Goal: Browse casually: Explore the website without a specific task or goal

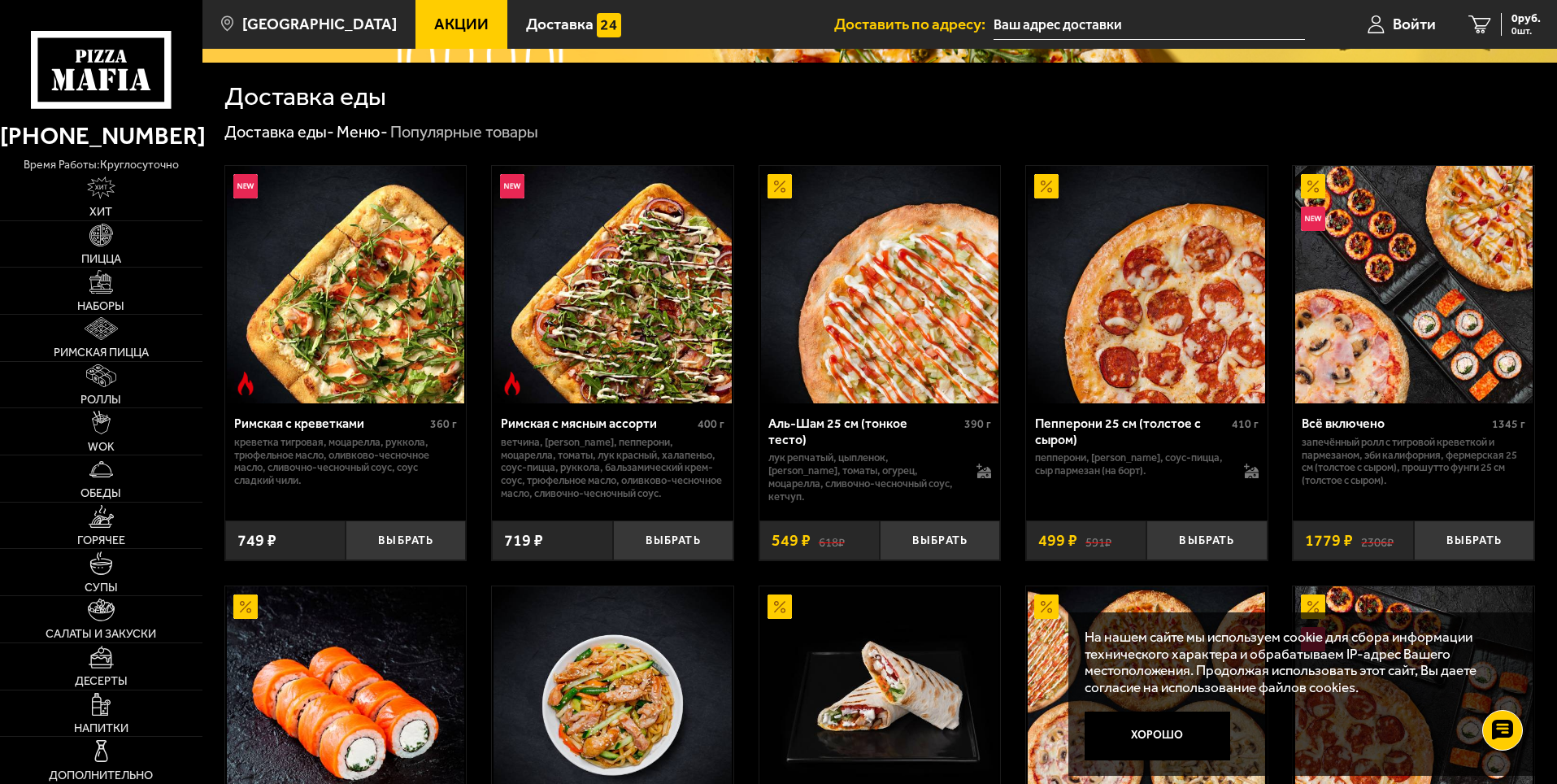
scroll to position [406, 0]
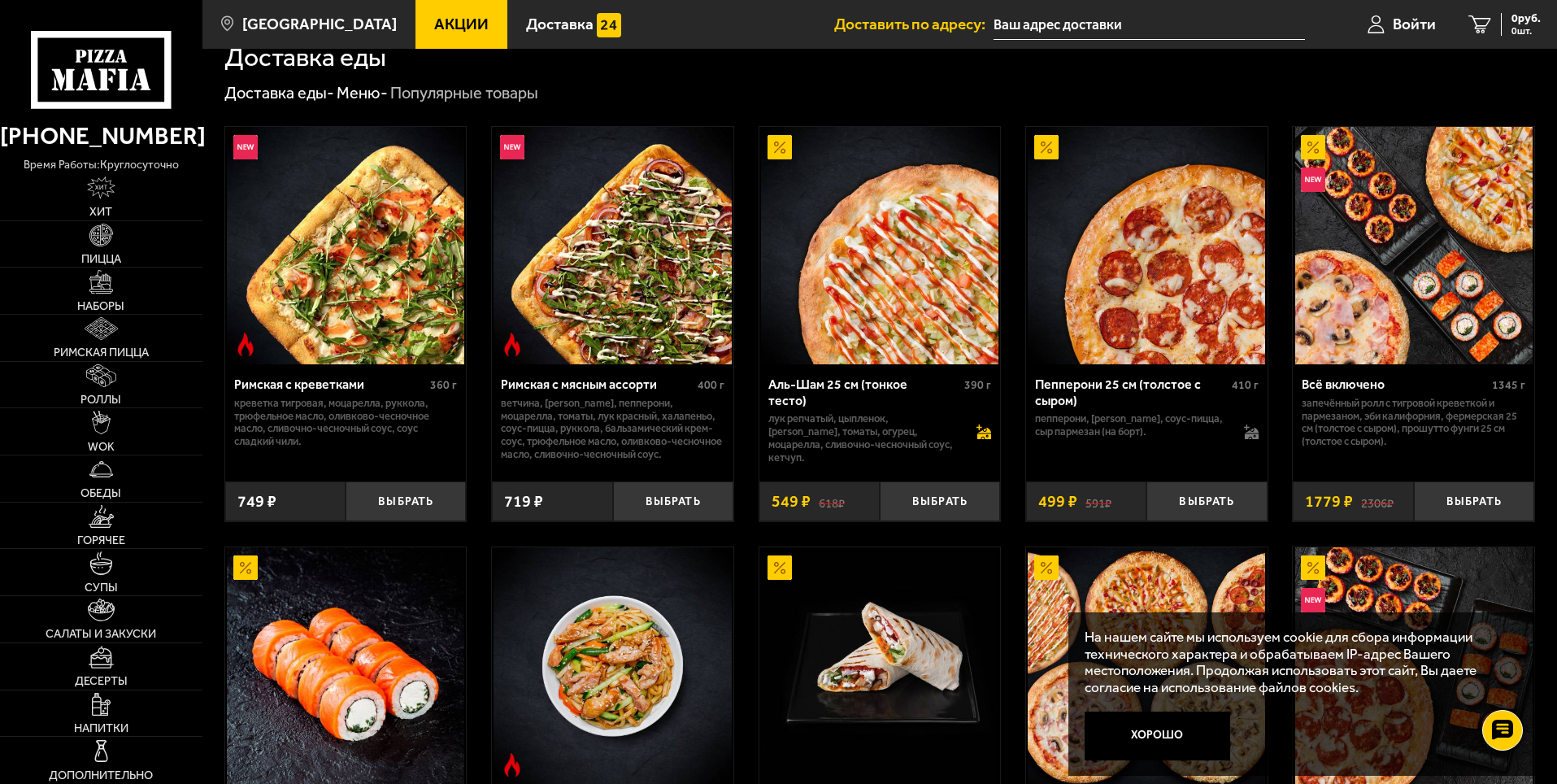
click at [985, 434] on icon at bounding box center [984, 436] width 14 height 5
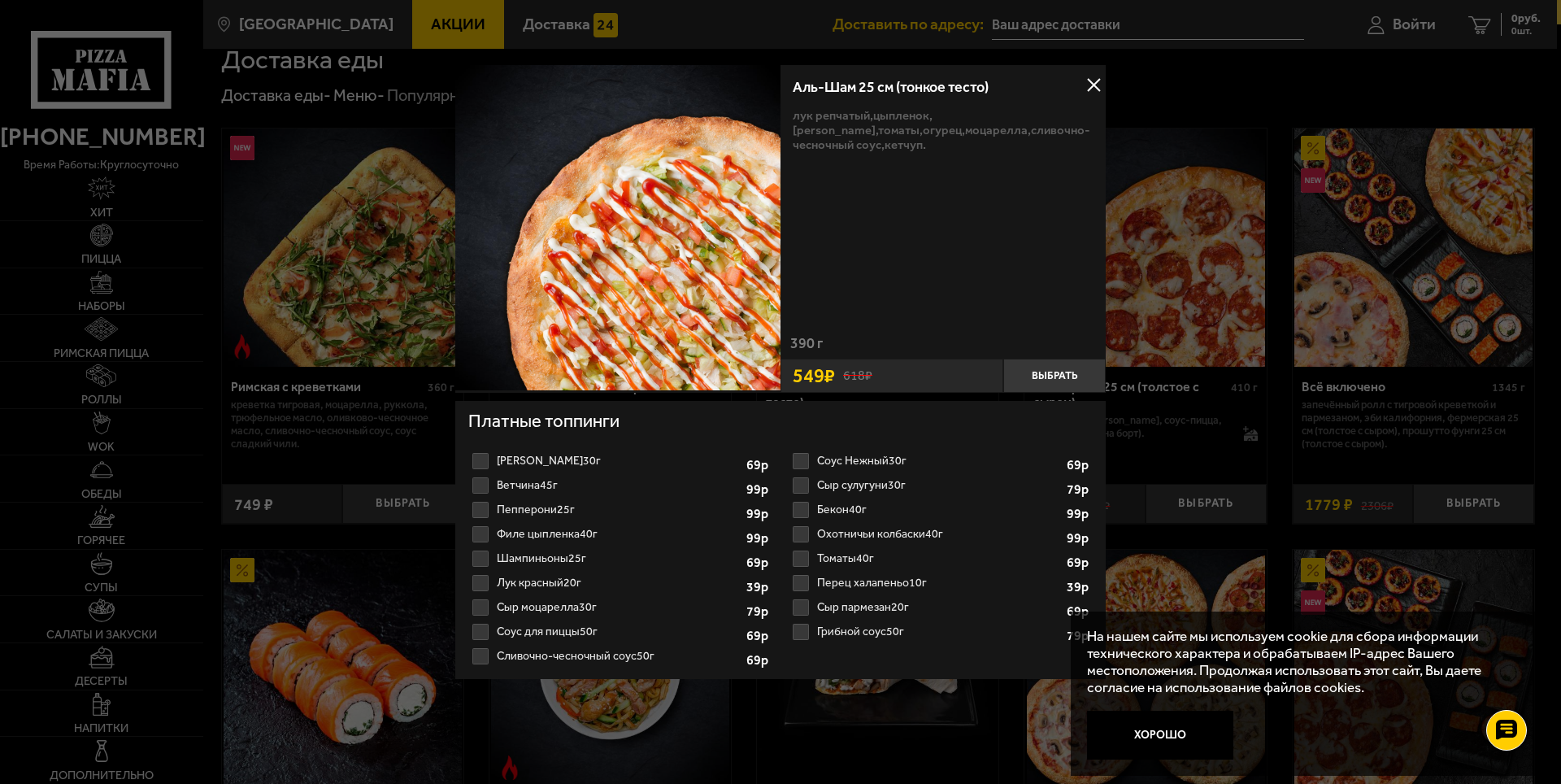
click at [1185, 311] on div at bounding box center [780, 392] width 1561 height 784
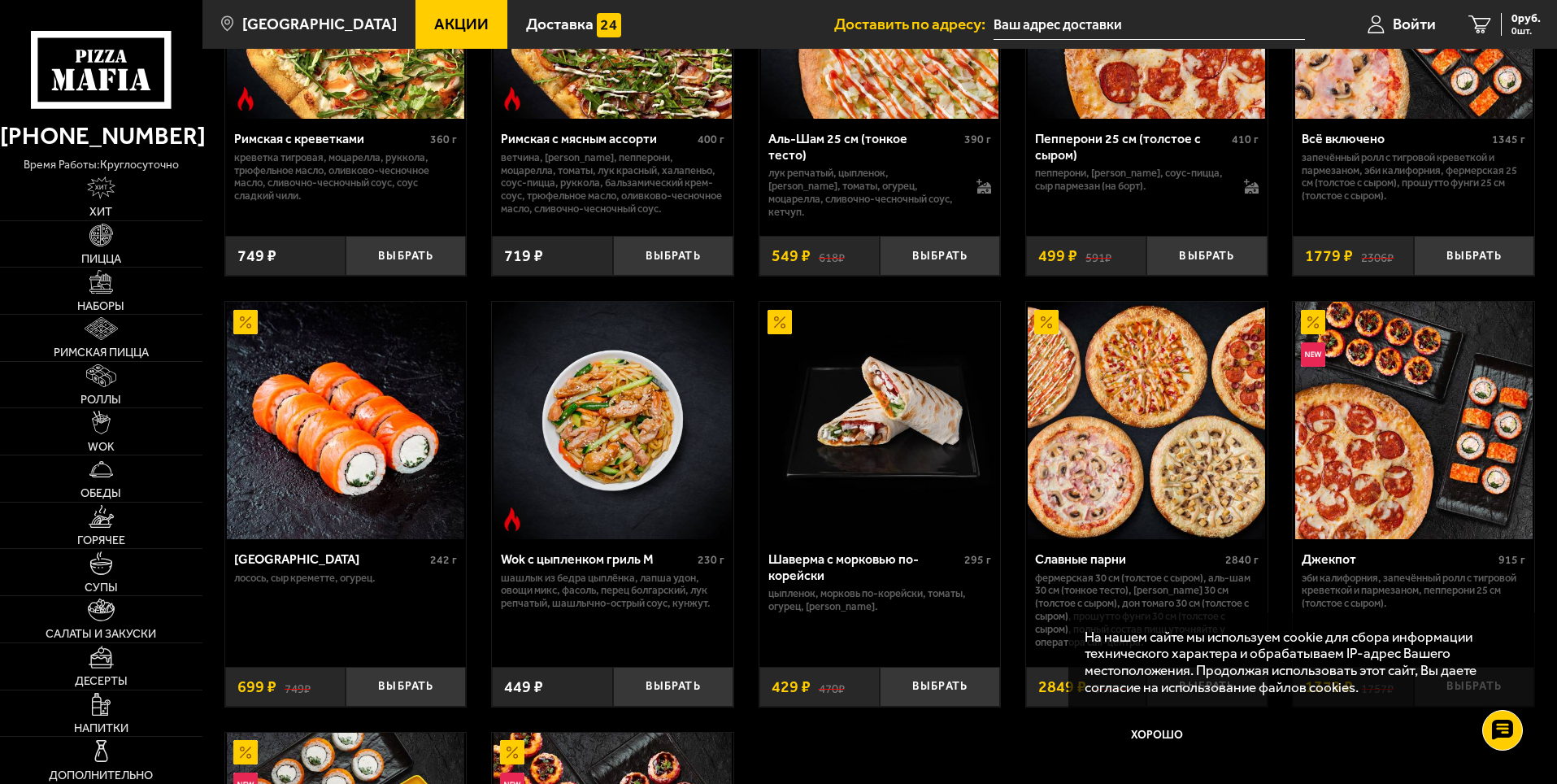
scroll to position [650, 0]
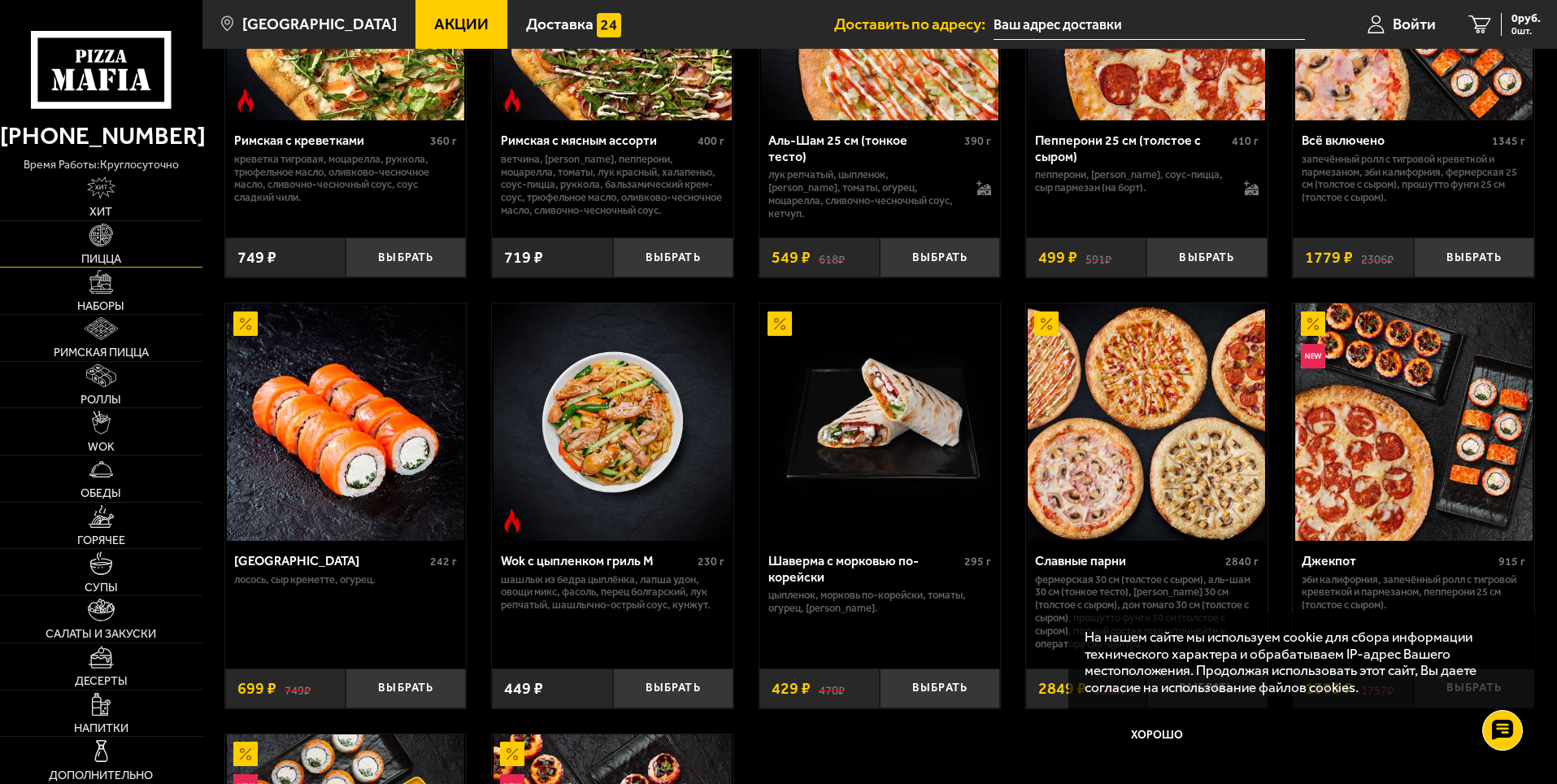
click at [136, 245] on link "Пицца" at bounding box center [101, 244] width 202 height 47
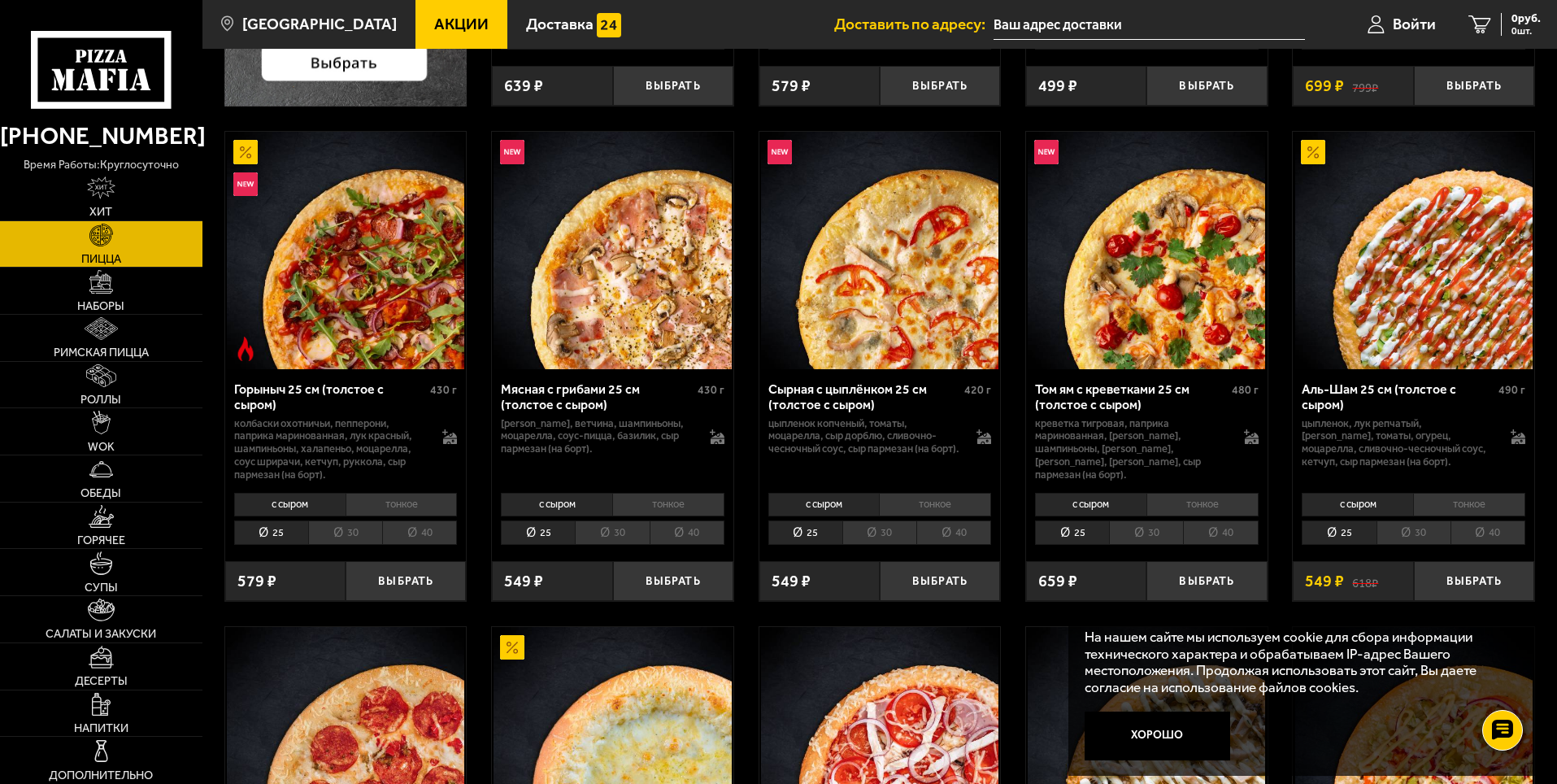
scroll to position [569, 0]
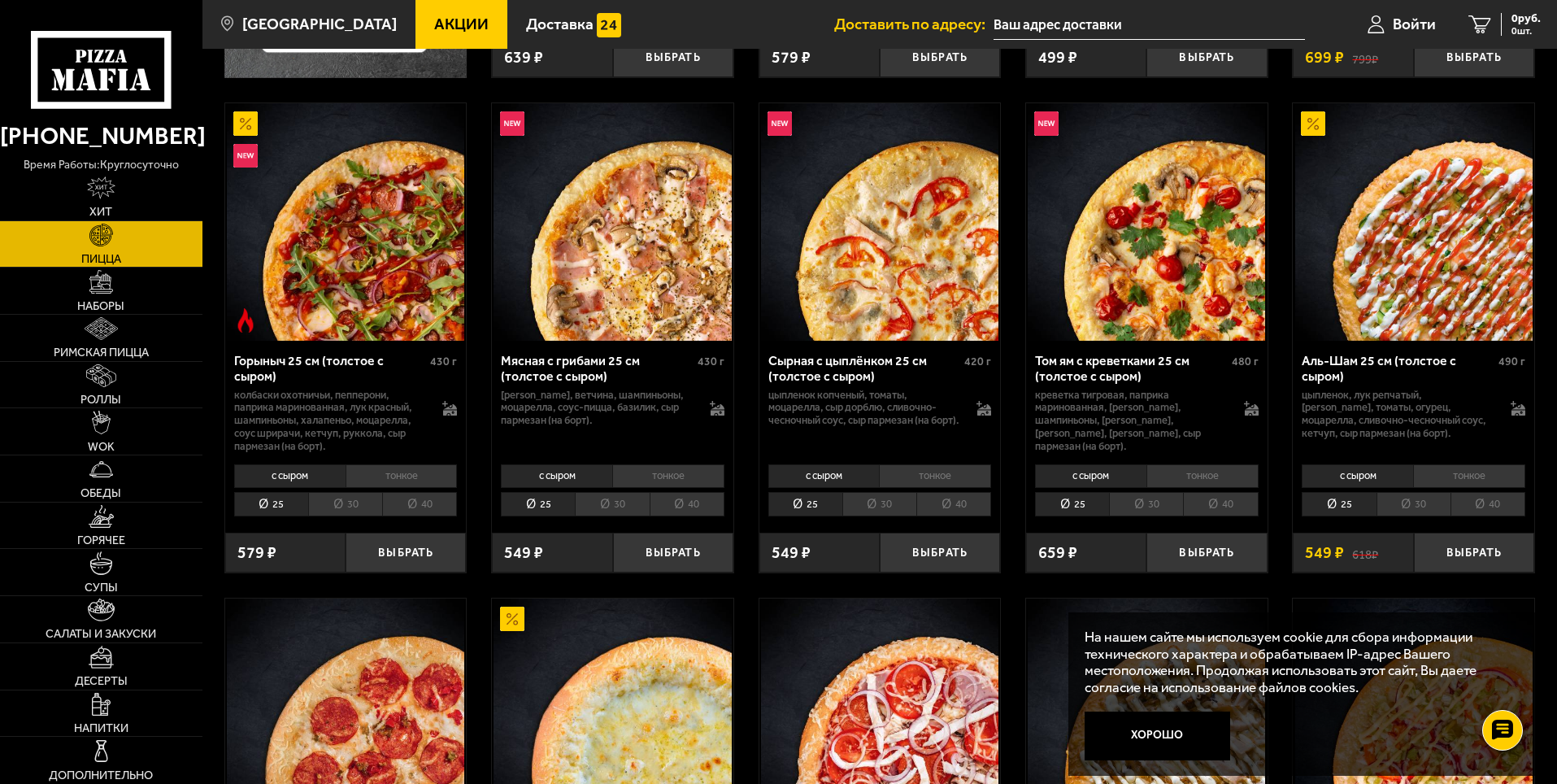
click at [1418, 478] on li "тонкое" at bounding box center [1469, 475] width 113 height 23
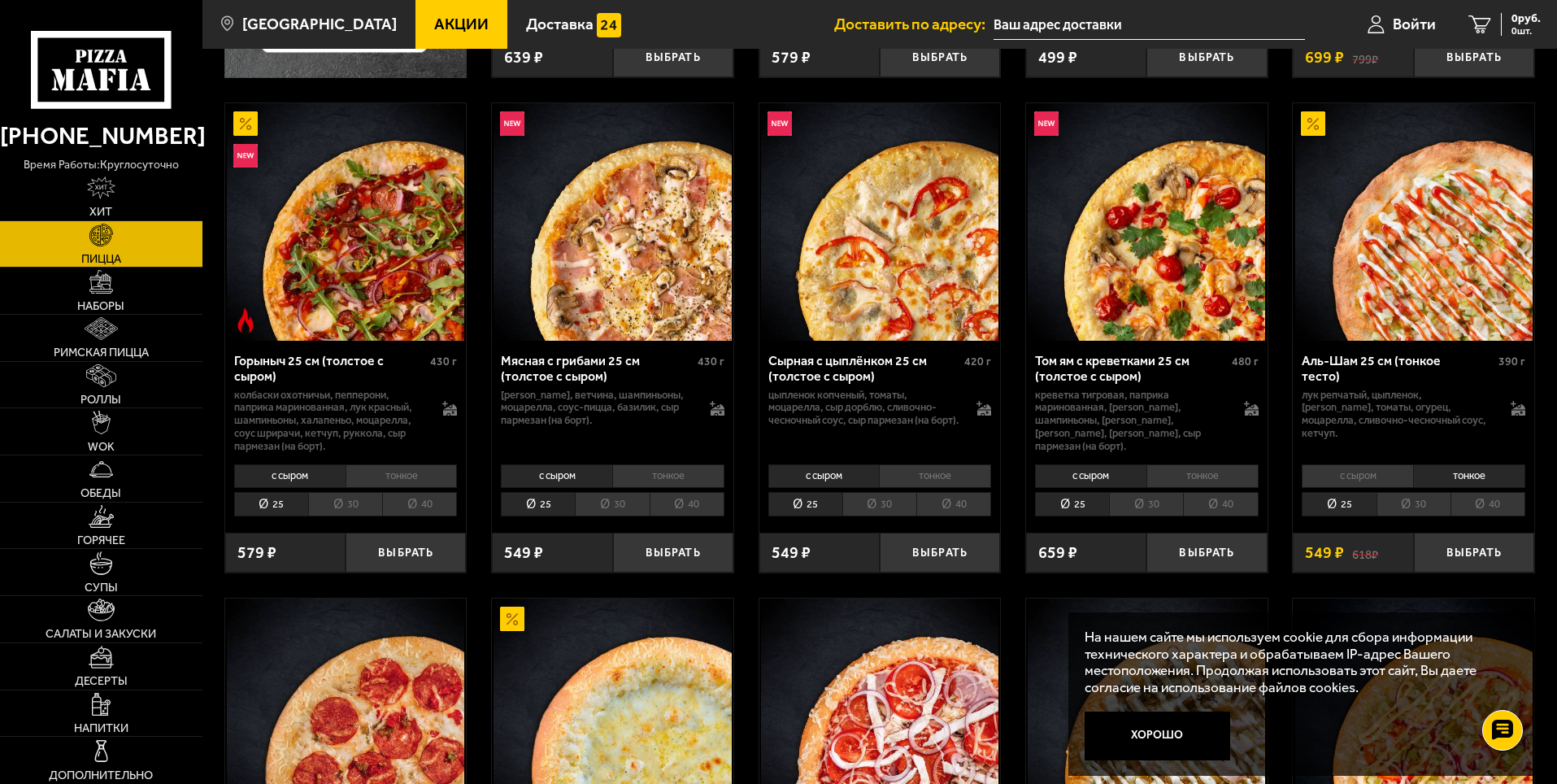
click at [1392, 471] on li "с сыром" at bounding box center [1358, 475] width 112 height 23
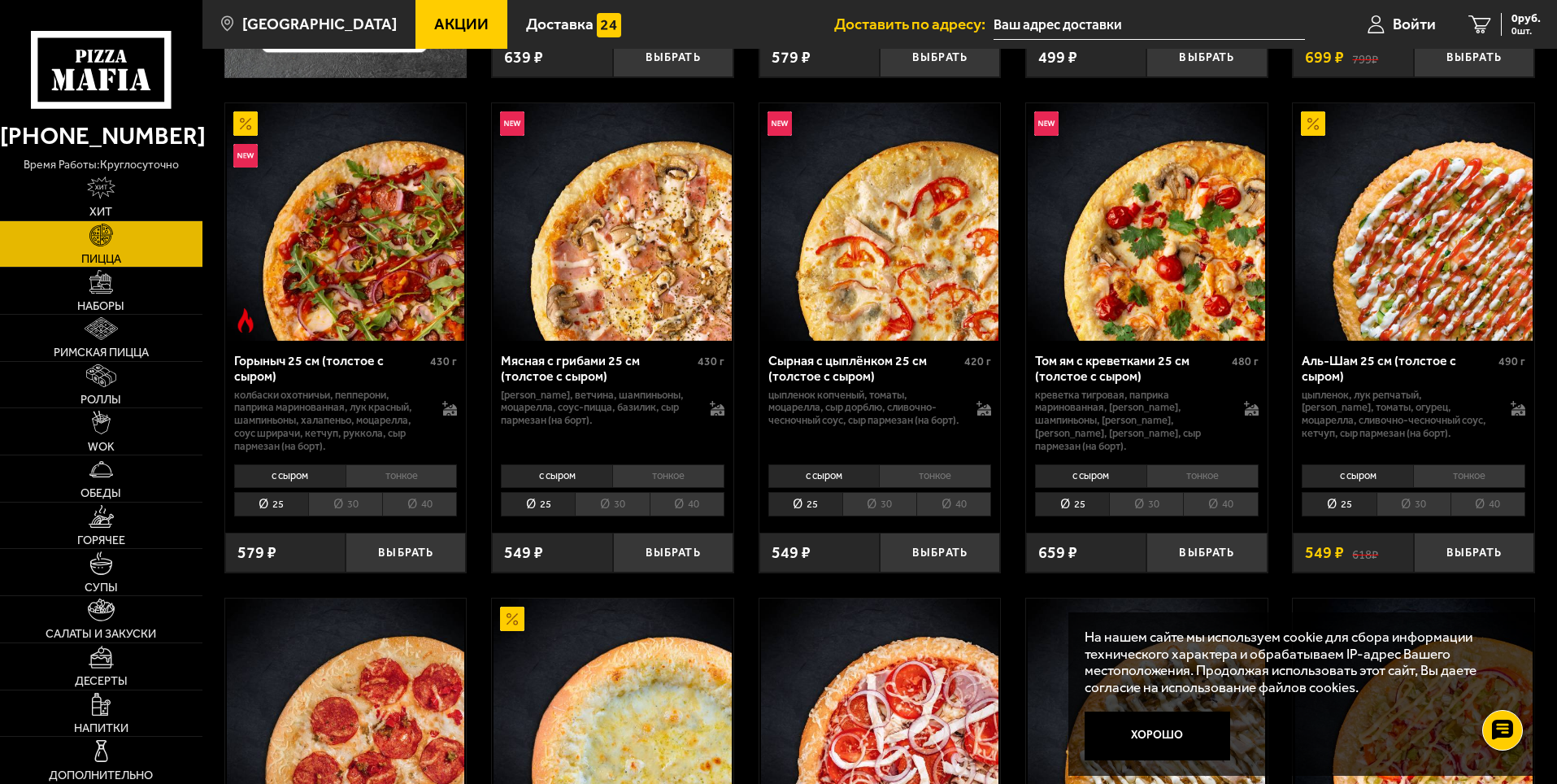
click at [1426, 476] on li "тонкое" at bounding box center [1469, 475] width 113 height 23
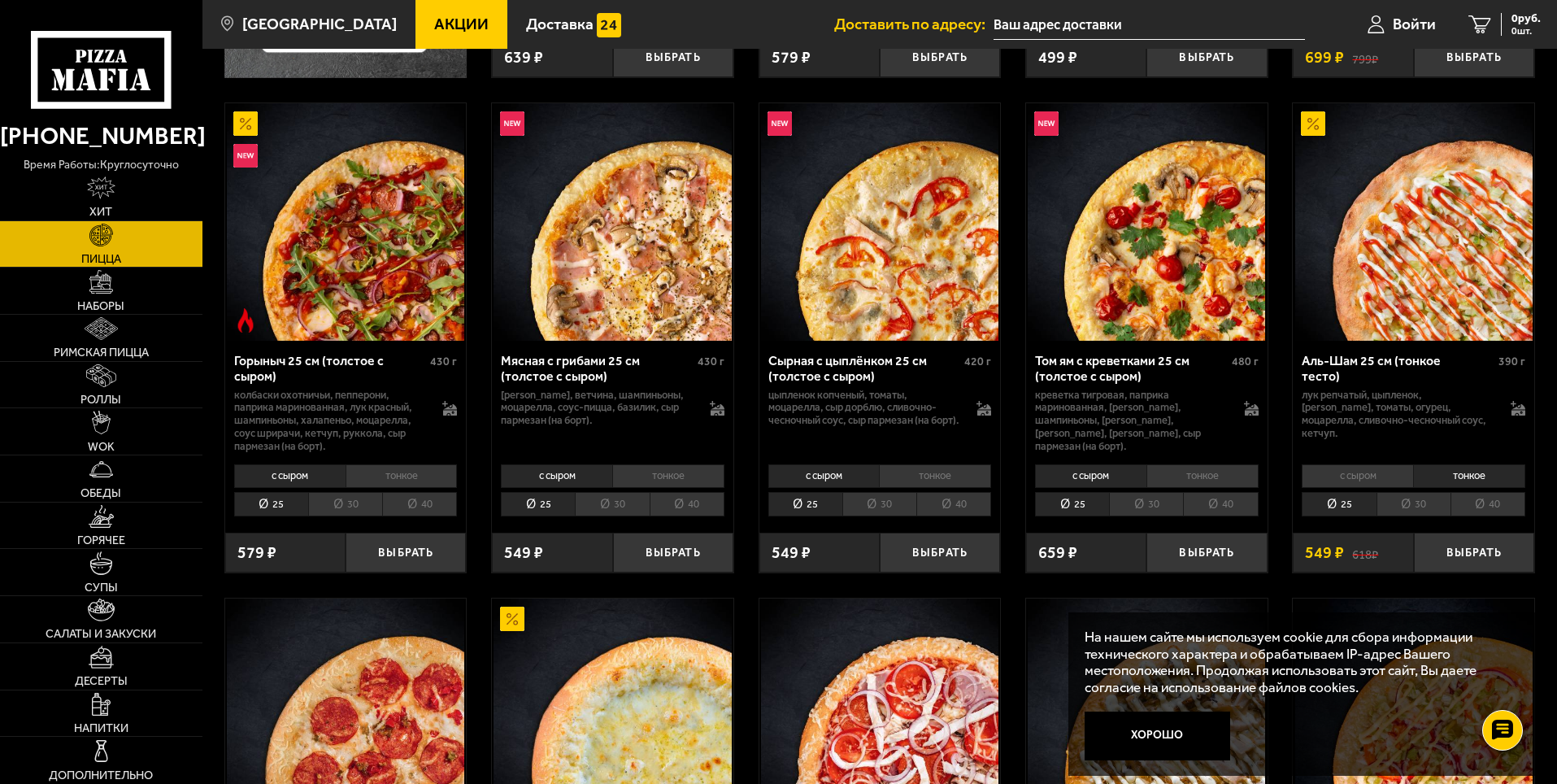
click at [1375, 472] on li "с сыром" at bounding box center [1358, 475] width 112 height 23
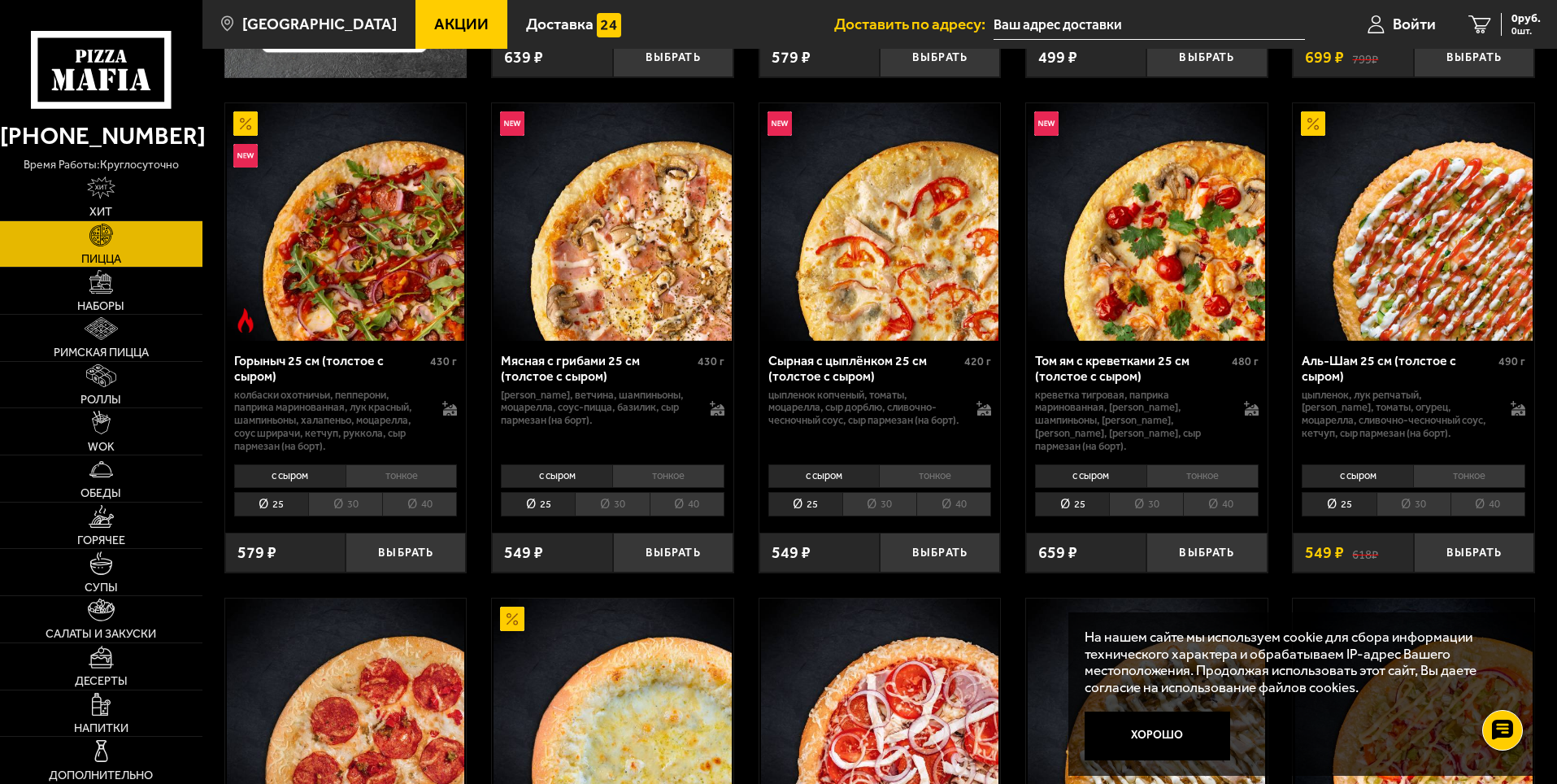
click at [1441, 470] on li "тонкое" at bounding box center [1469, 475] width 113 height 23
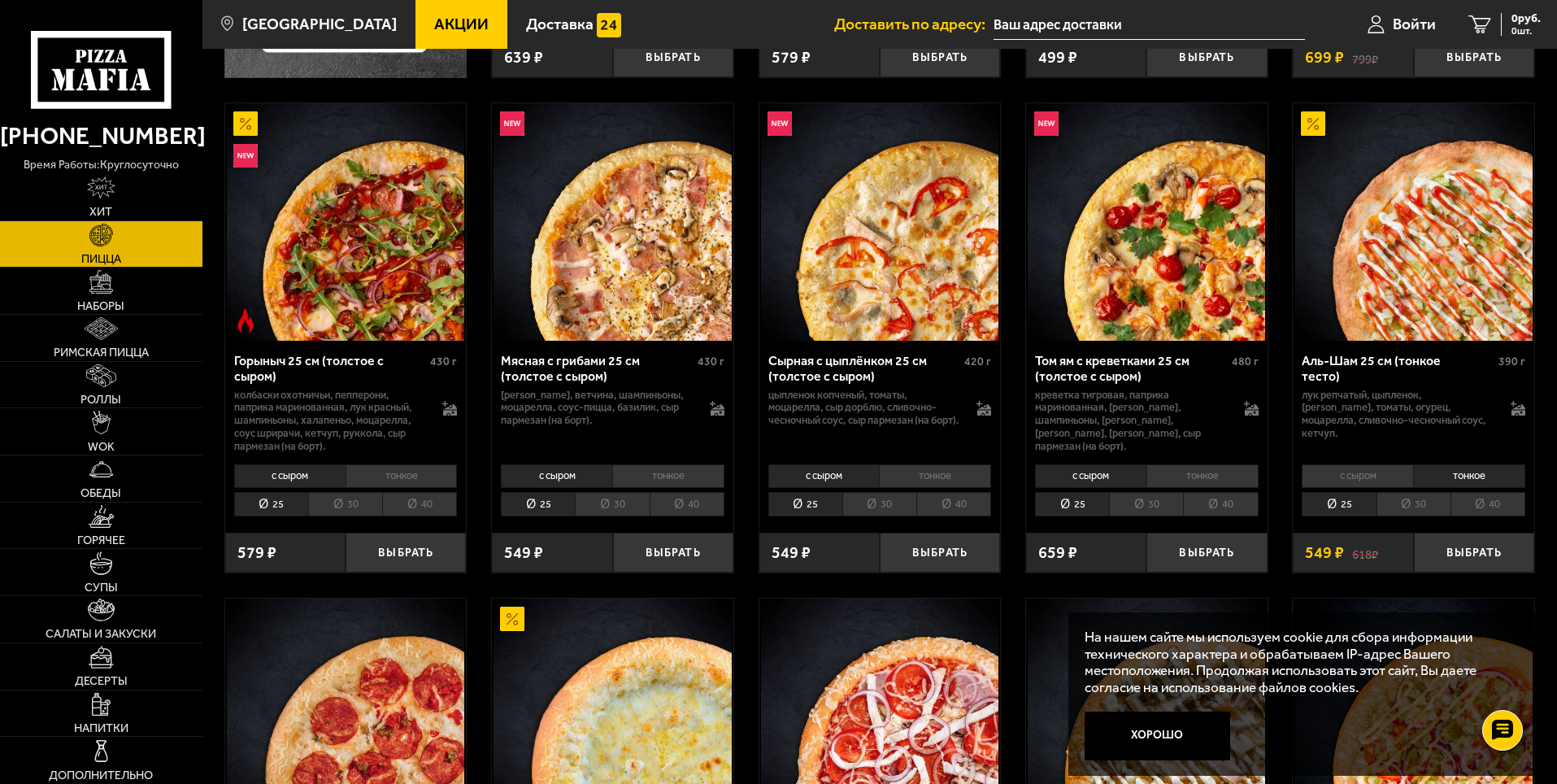
click at [1373, 478] on li "с сыром" at bounding box center [1358, 475] width 112 height 23
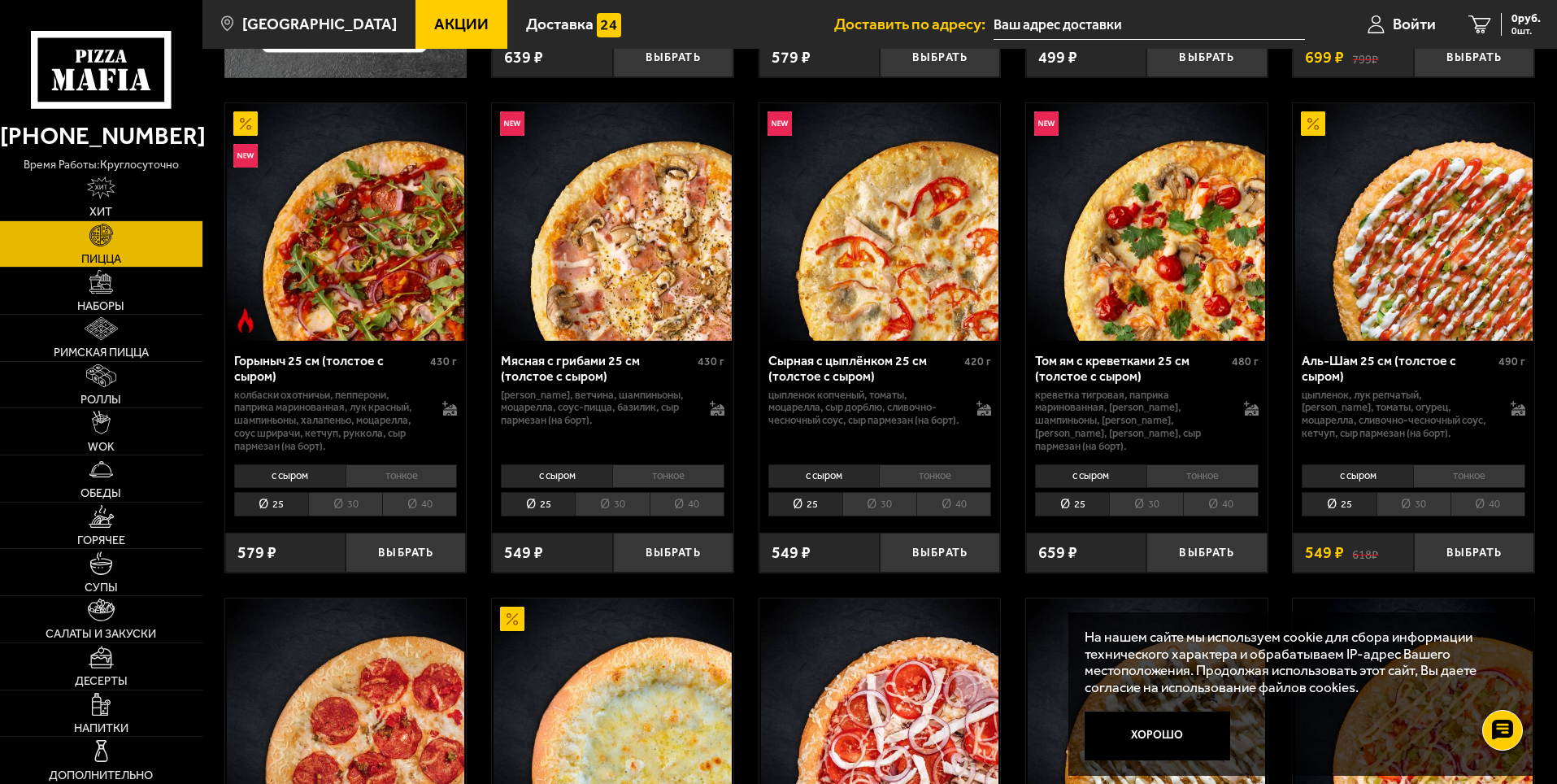
click at [922, 483] on li "тонкое" at bounding box center [935, 475] width 113 height 23
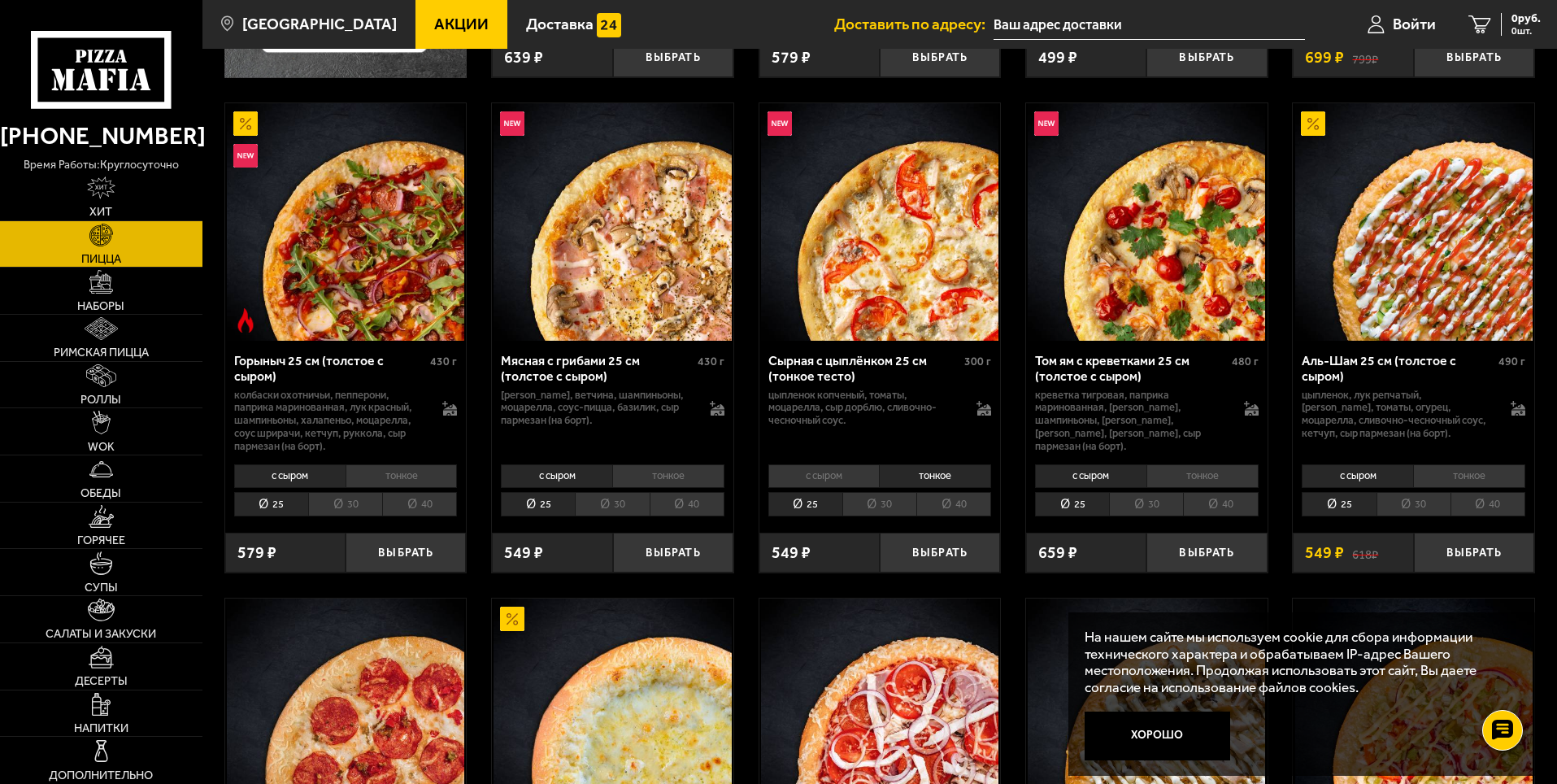
click at [870, 479] on li "с сыром" at bounding box center [825, 475] width 112 height 23
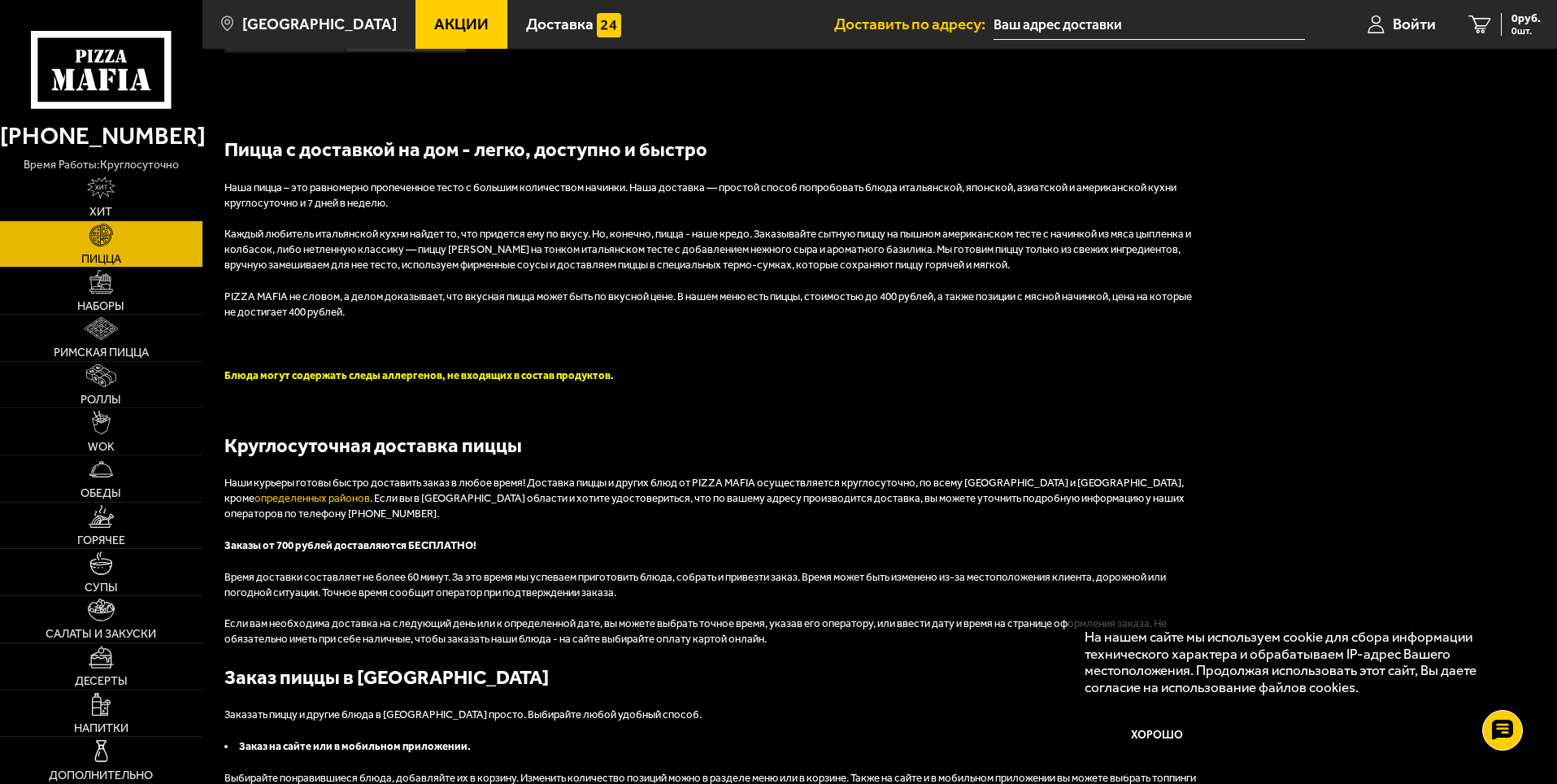
scroll to position [3983, 0]
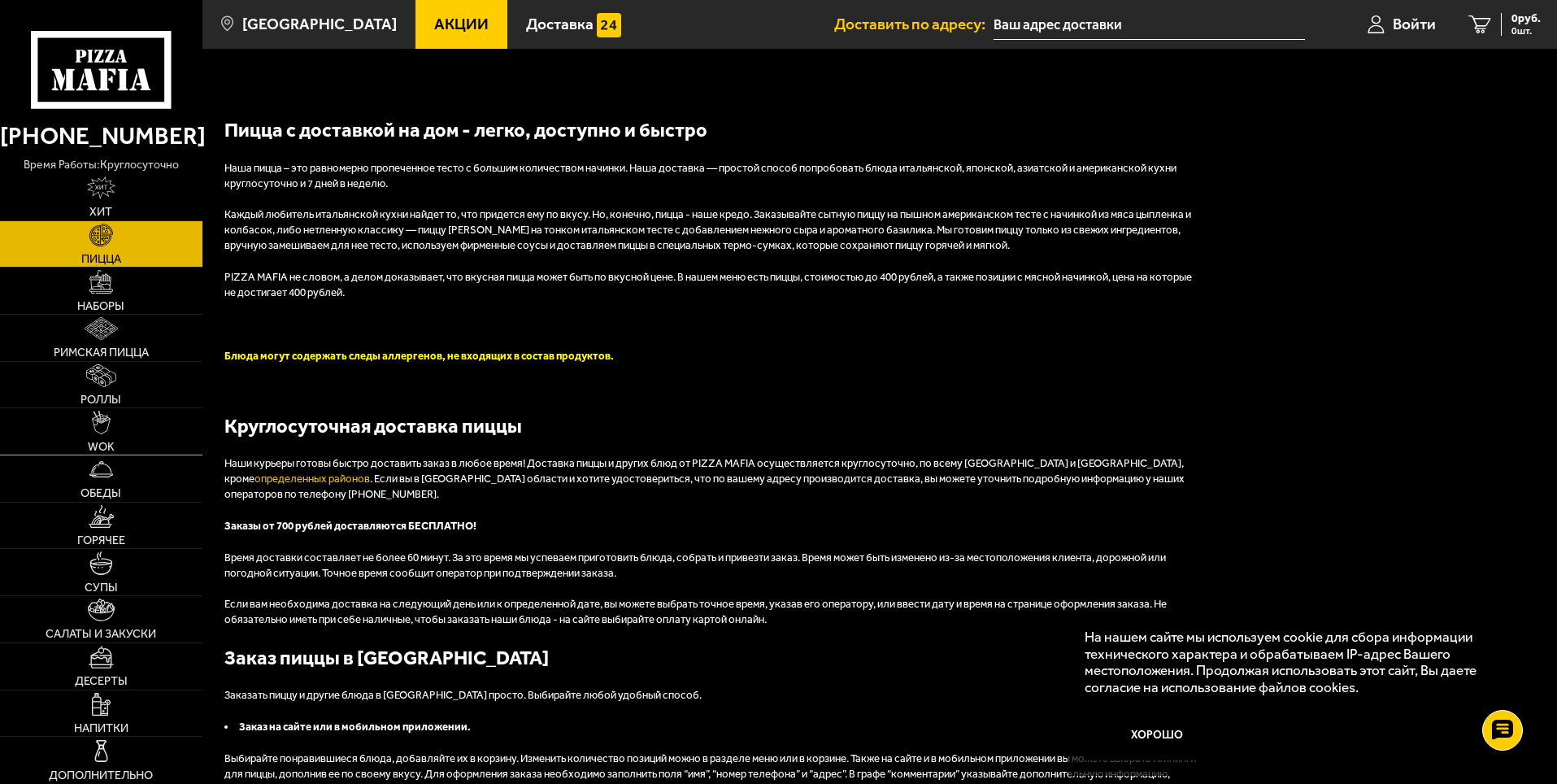
click at [145, 441] on link "WOK" at bounding box center [101, 431] width 202 height 47
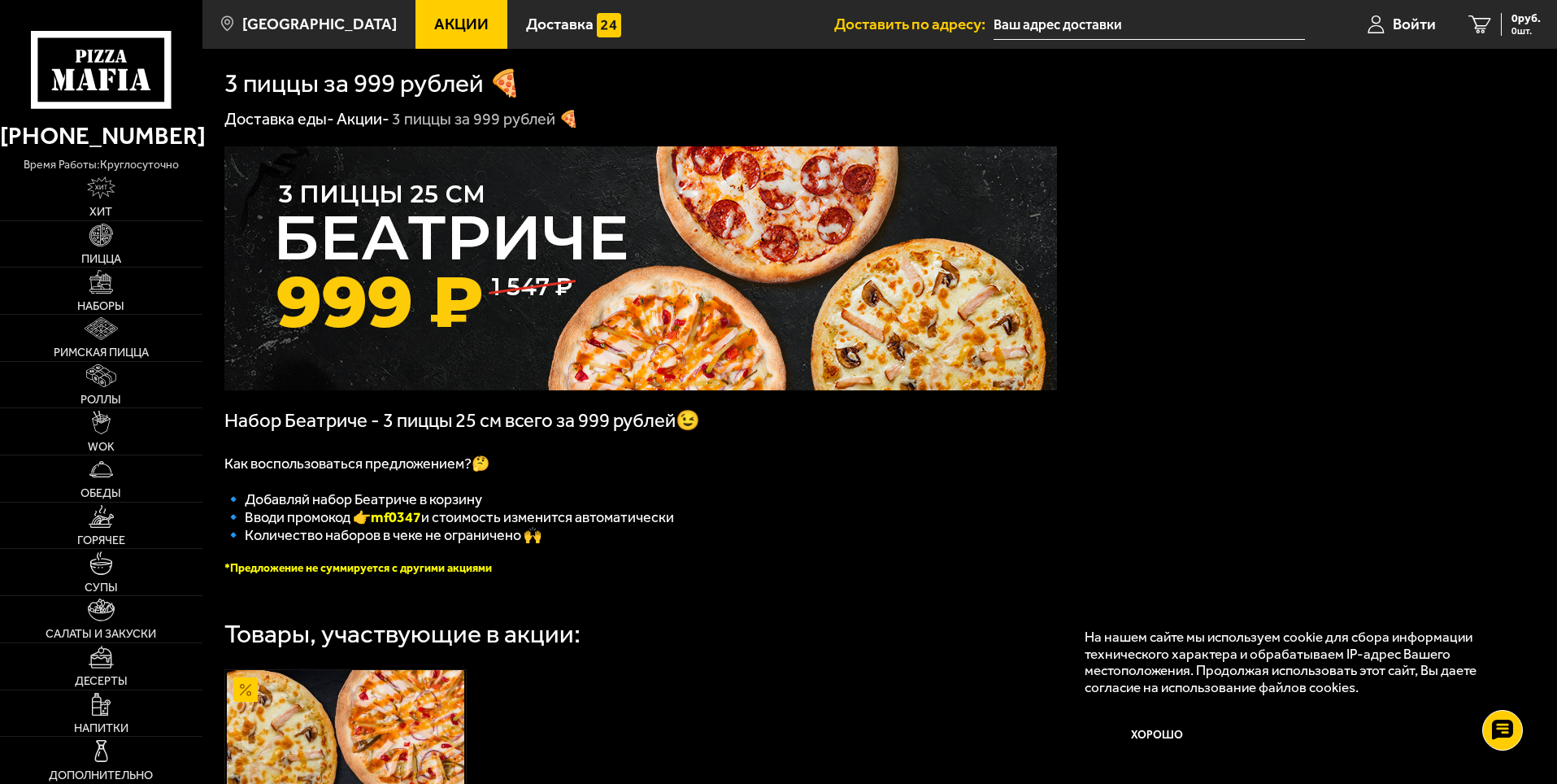
click at [434, 28] on span "Акции" at bounding box center [461, 24] width 55 height 16
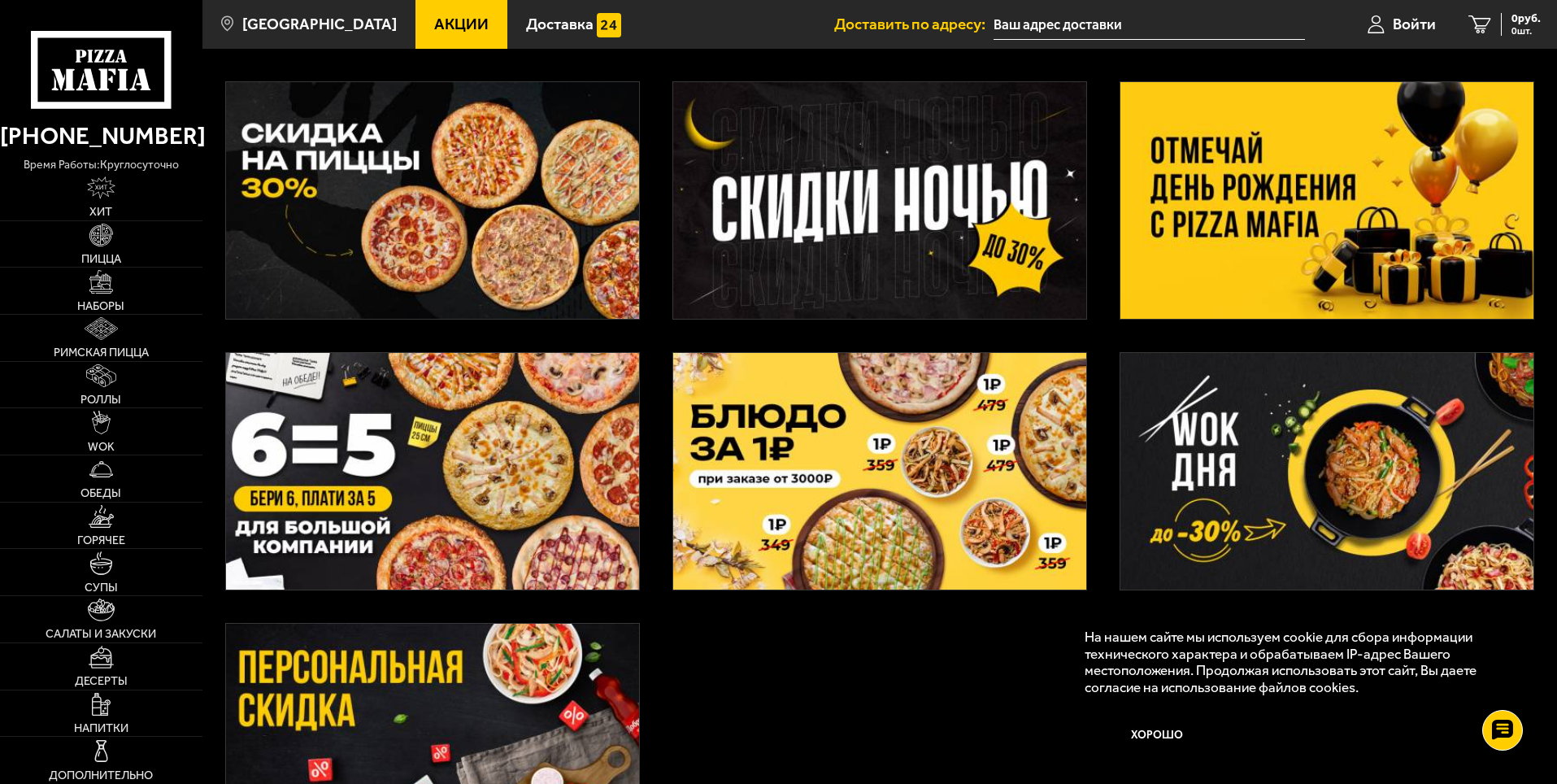
scroll to position [488, 0]
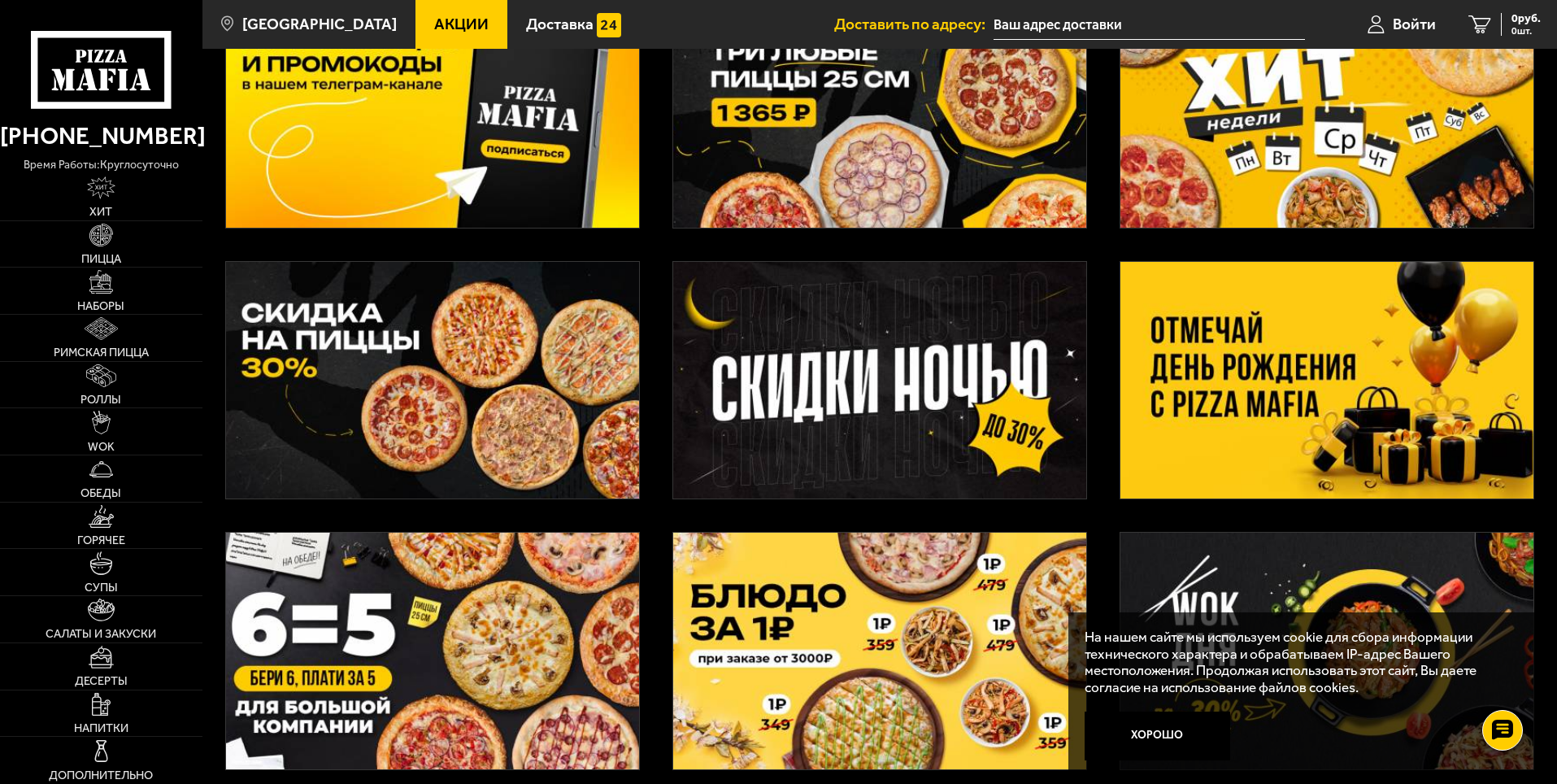
click at [832, 380] on img at bounding box center [880, 380] width 413 height 237
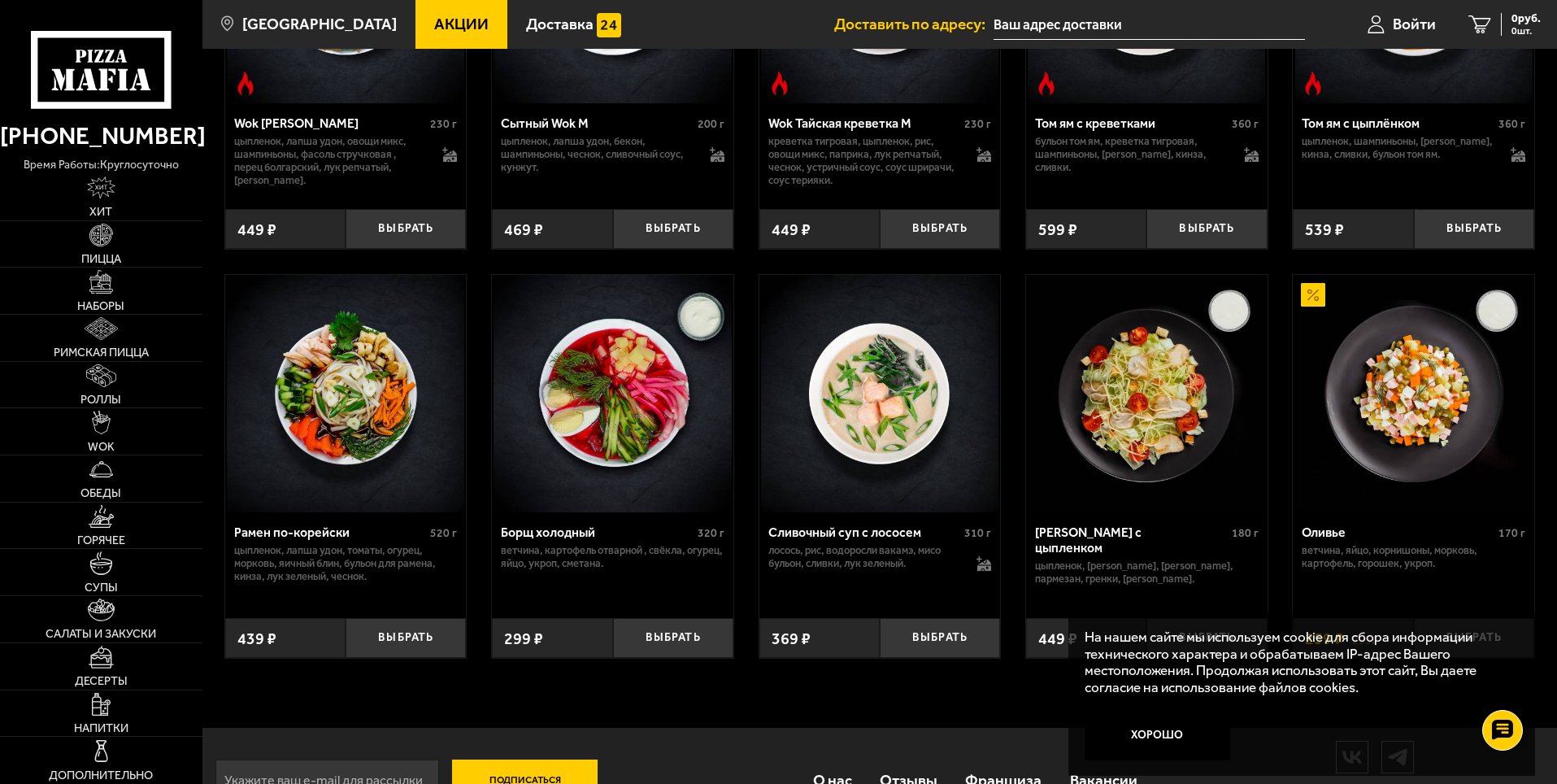
scroll to position [2085, 0]
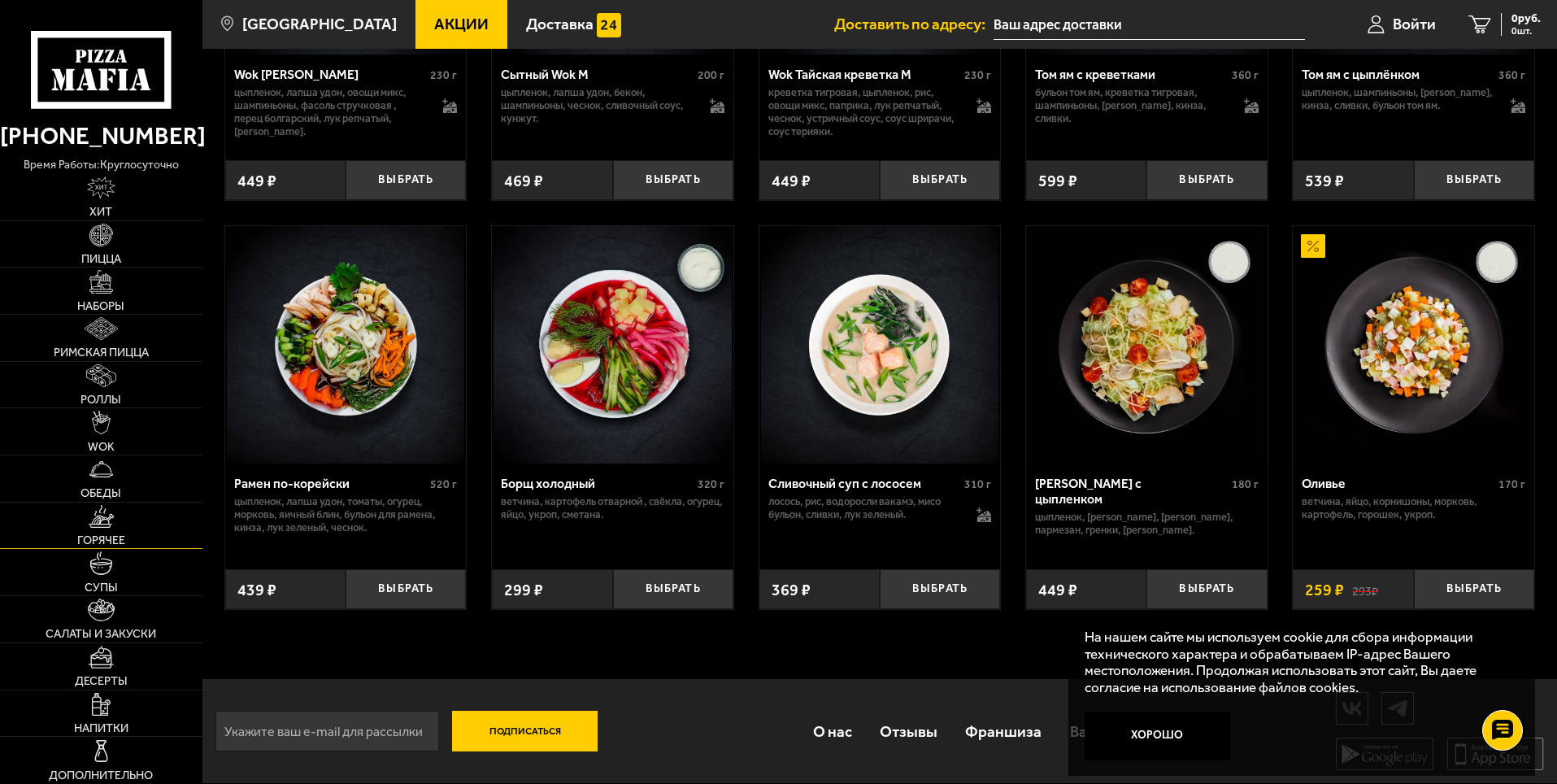
click at [126, 525] on link "Горячее" at bounding box center [101, 525] width 202 height 47
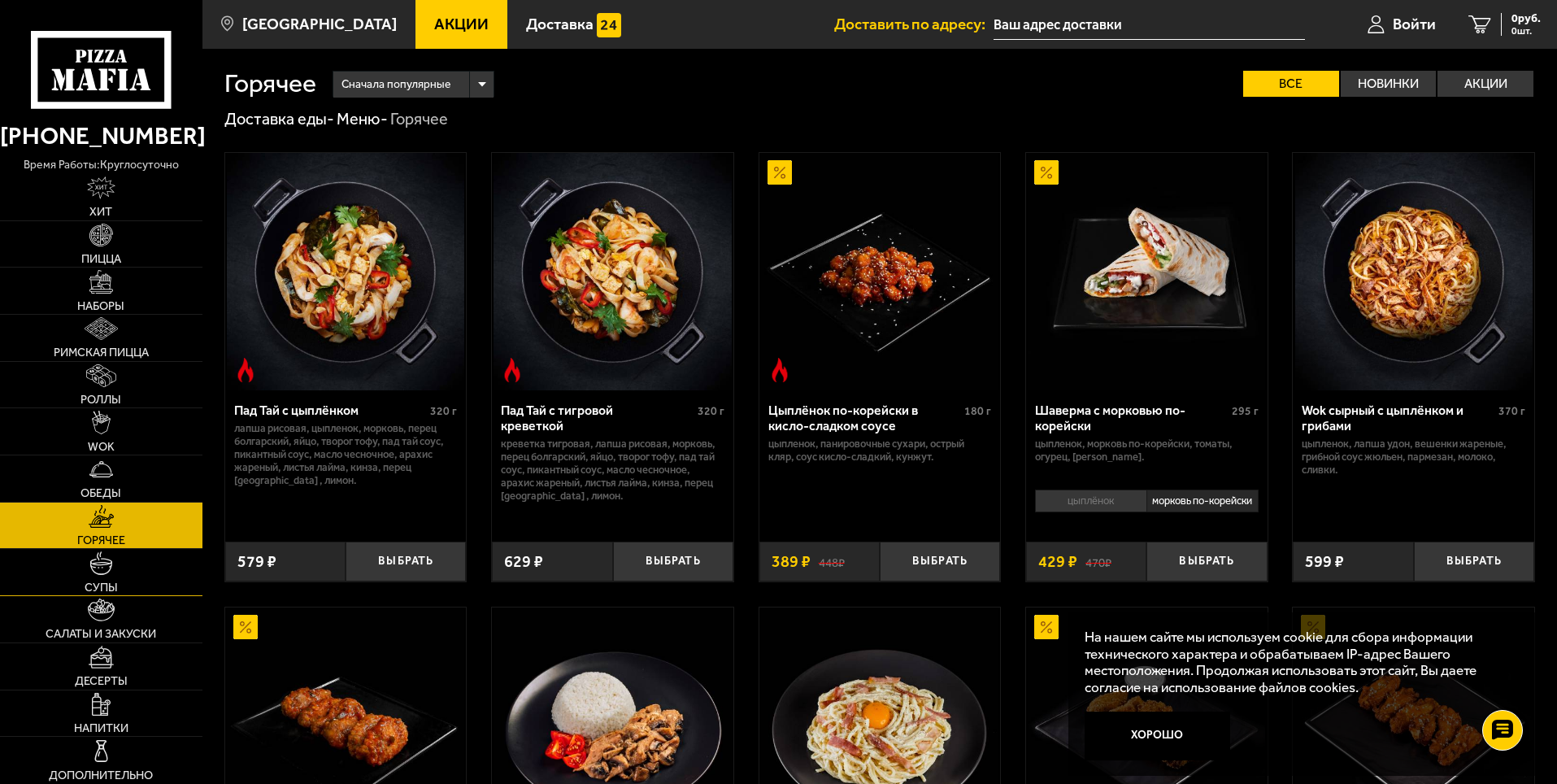
click at [124, 574] on link "Супы" at bounding box center [101, 572] width 202 height 47
